Goal: Navigation & Orientation: Understand site structure

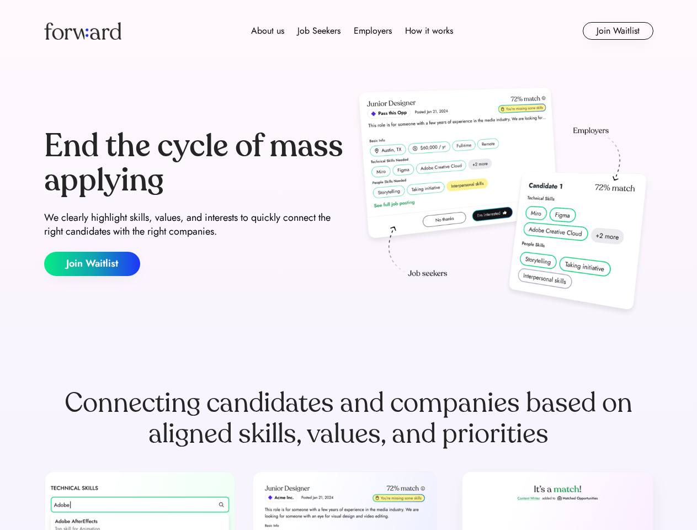
click at [348, 265] on div "End the cycle of mass applying We clearly highlight skills, values, and interes…" at bounding box center [348, 202] width 609 height 237
click at [349, 31] on div "About us Job Seekers Employers How it works" at bounding box center [352, 30] width 435 height 13
click at [83, 31] on img at bounding box center [82, 31] width 77 height 18
click at [352, 31] on div "About us Job Seekers Employers How it works" at bounding box center [352, 30] width 435 height 13
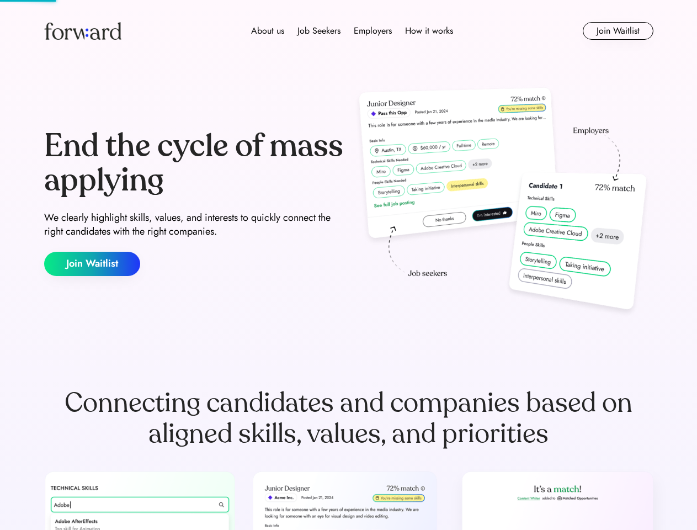
click at [268, 31] on div "About us" at bounding box center [267, 30] width 33 height 13
click at [319, 31] on div "Job Seekers" at bounding box center [318, 30] width 43 height 13
click at [372, 31] on div "Employers" at bounding box center [373, 30] width 38 height 13
click at [428, 31] on div "How it works" at bounding box center [429, 30] width 48 height 13
click at [617, 31] on button "Join Waitlist" at bounding box center [618, 31] width 71 height 18
